Goal: Find specific page/section: Find specific page/section

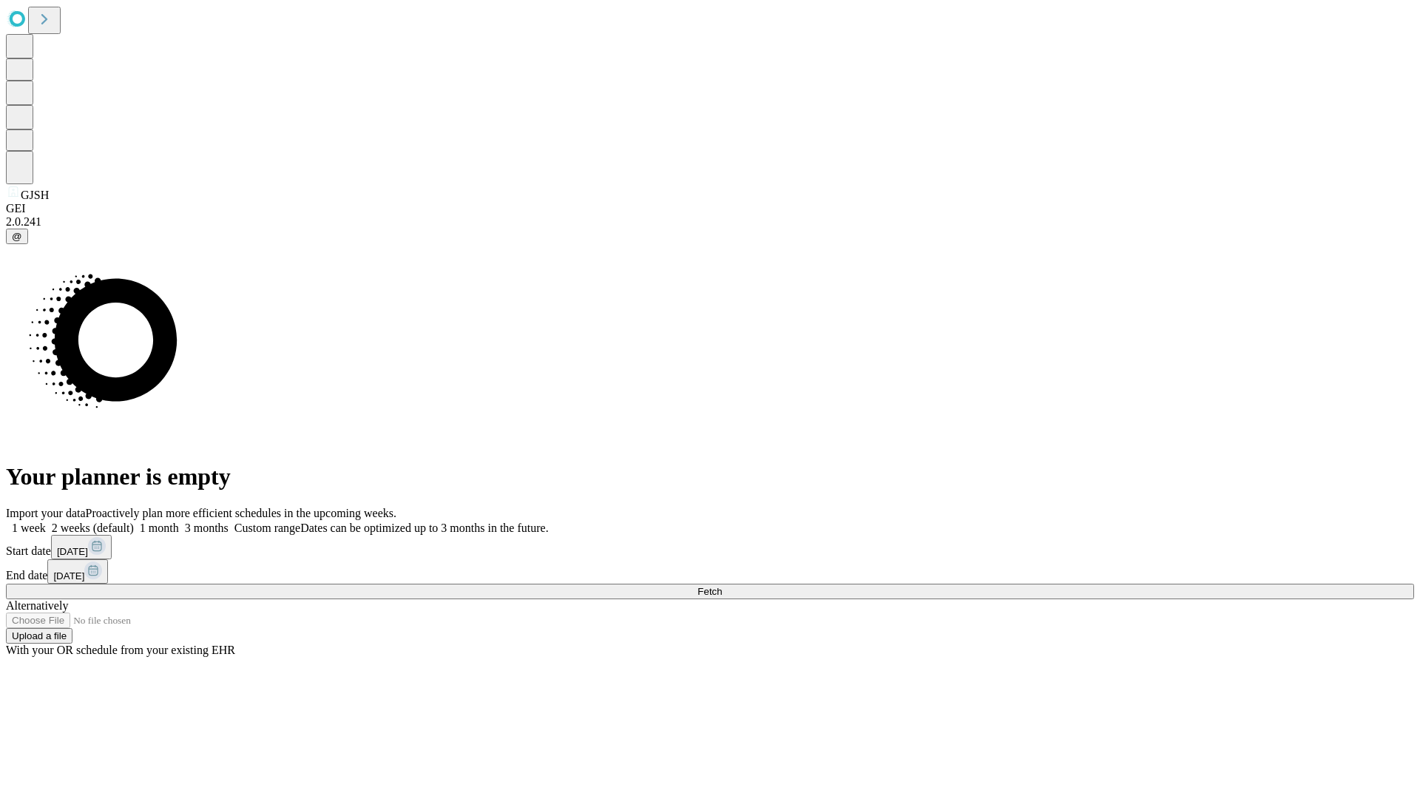
click at [722, 586] on span "Fetch" at bounding box center [710, 591] width 24 height 11
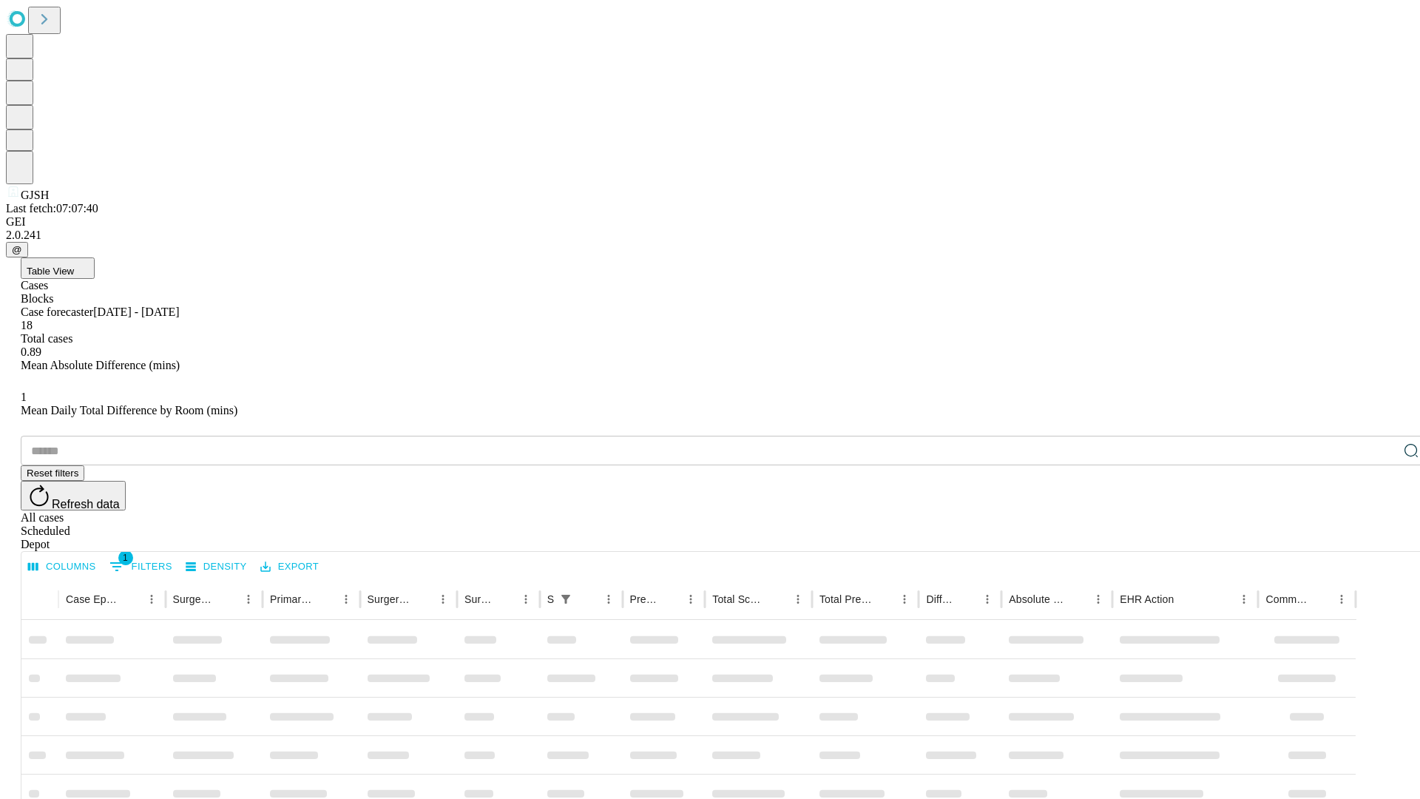
click at [1382, 538] on div "Depot" at bounding box center [725, 544] width 1408 height 13
